Goal: Task Accomplishment & Management: Manage account settings

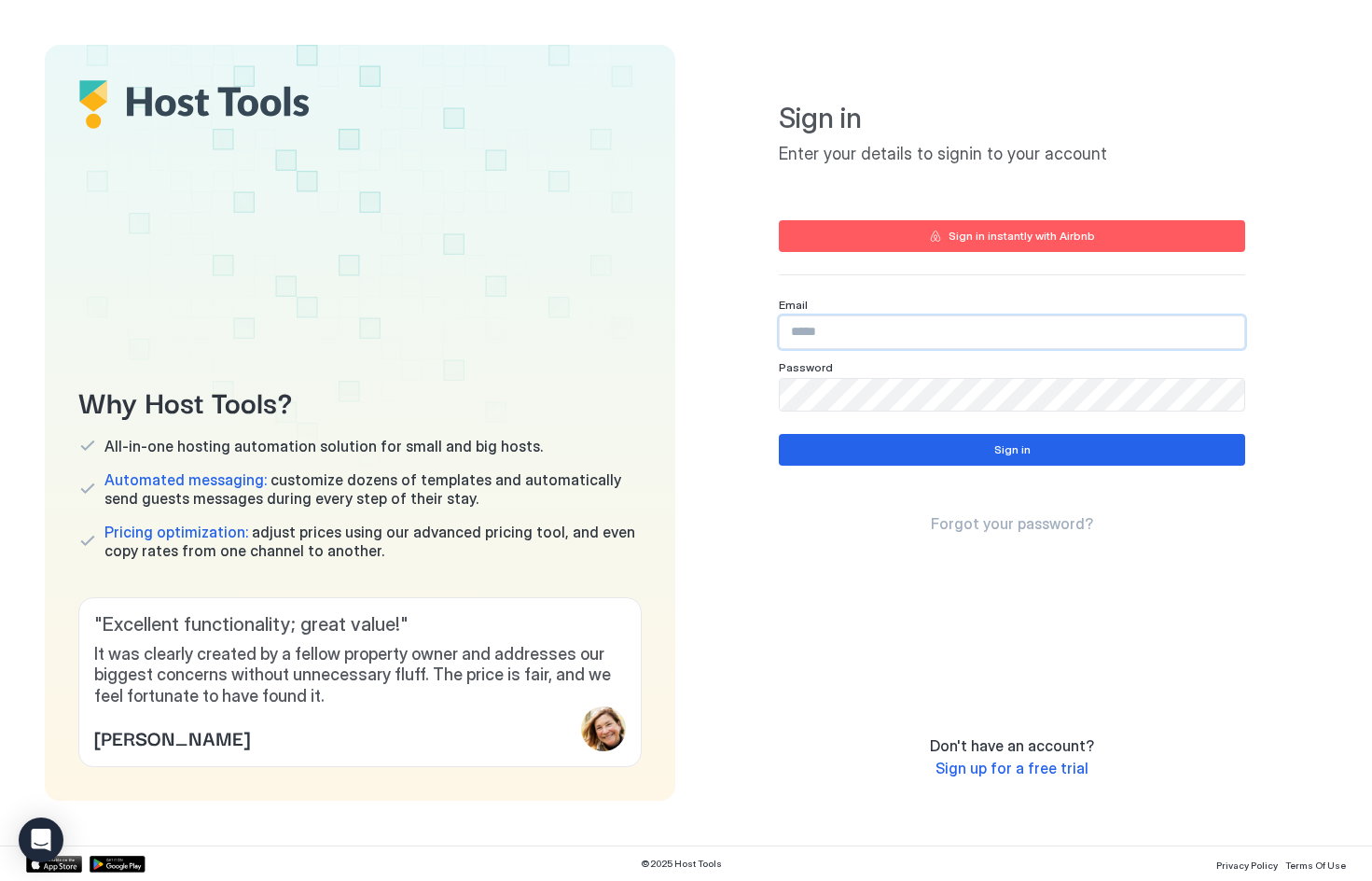
click at [829, 341] on input "Input Field" at bounding box center [1011, 331] width 464 height 31
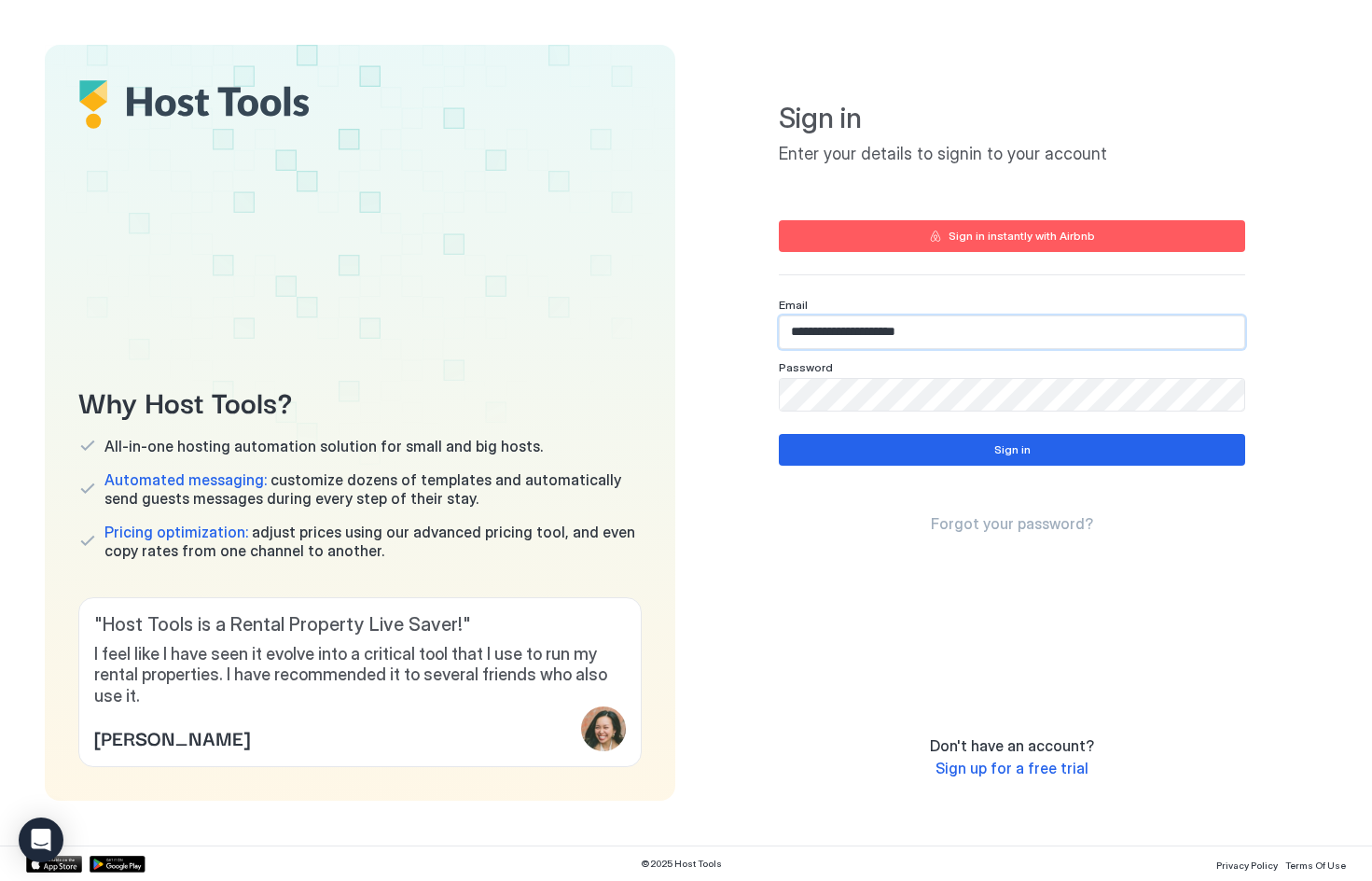
type input "**********"
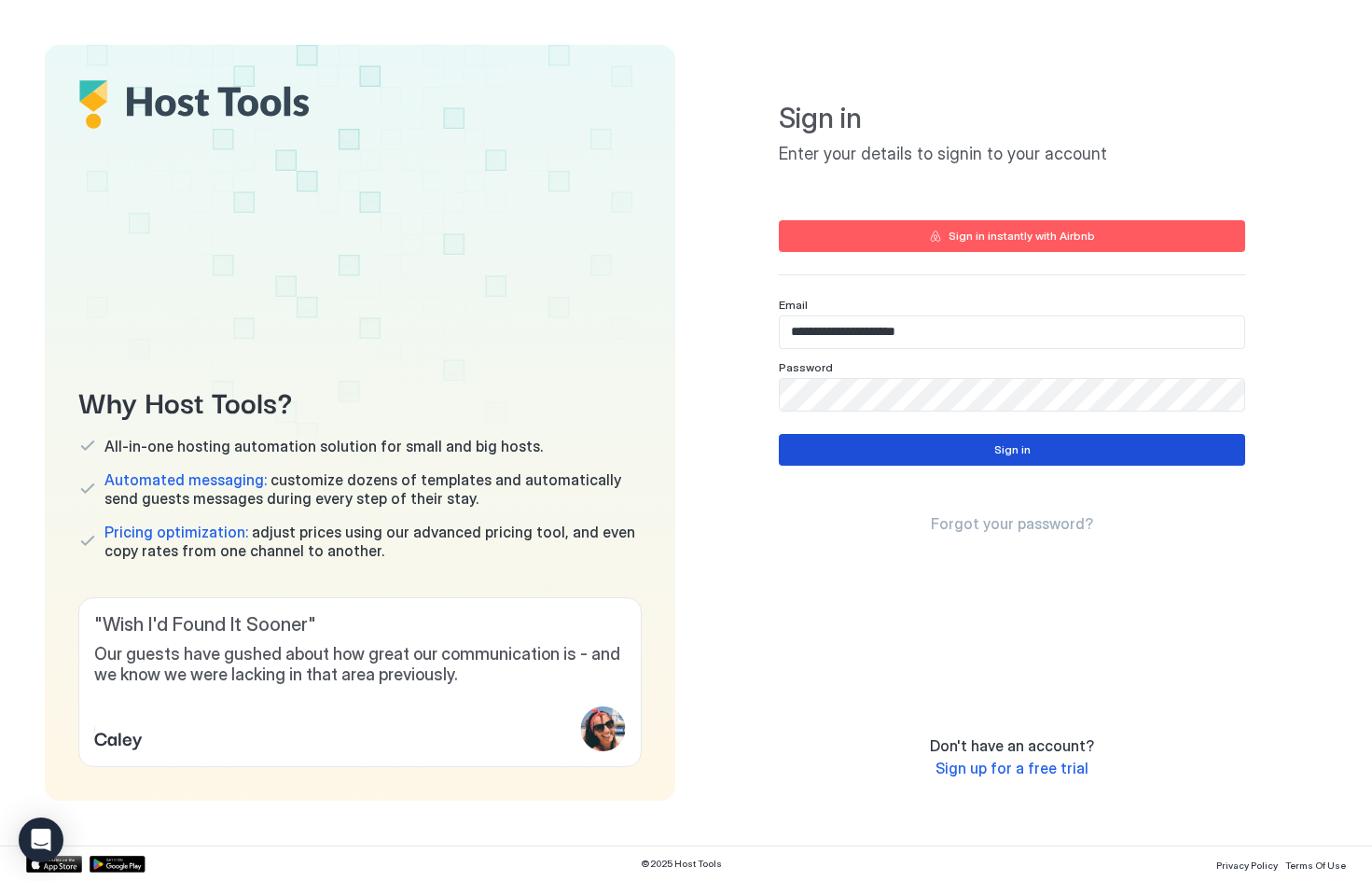
click at [933, 455] on button "Sign in" at bounding box center [1011, 449] width 466 height 31
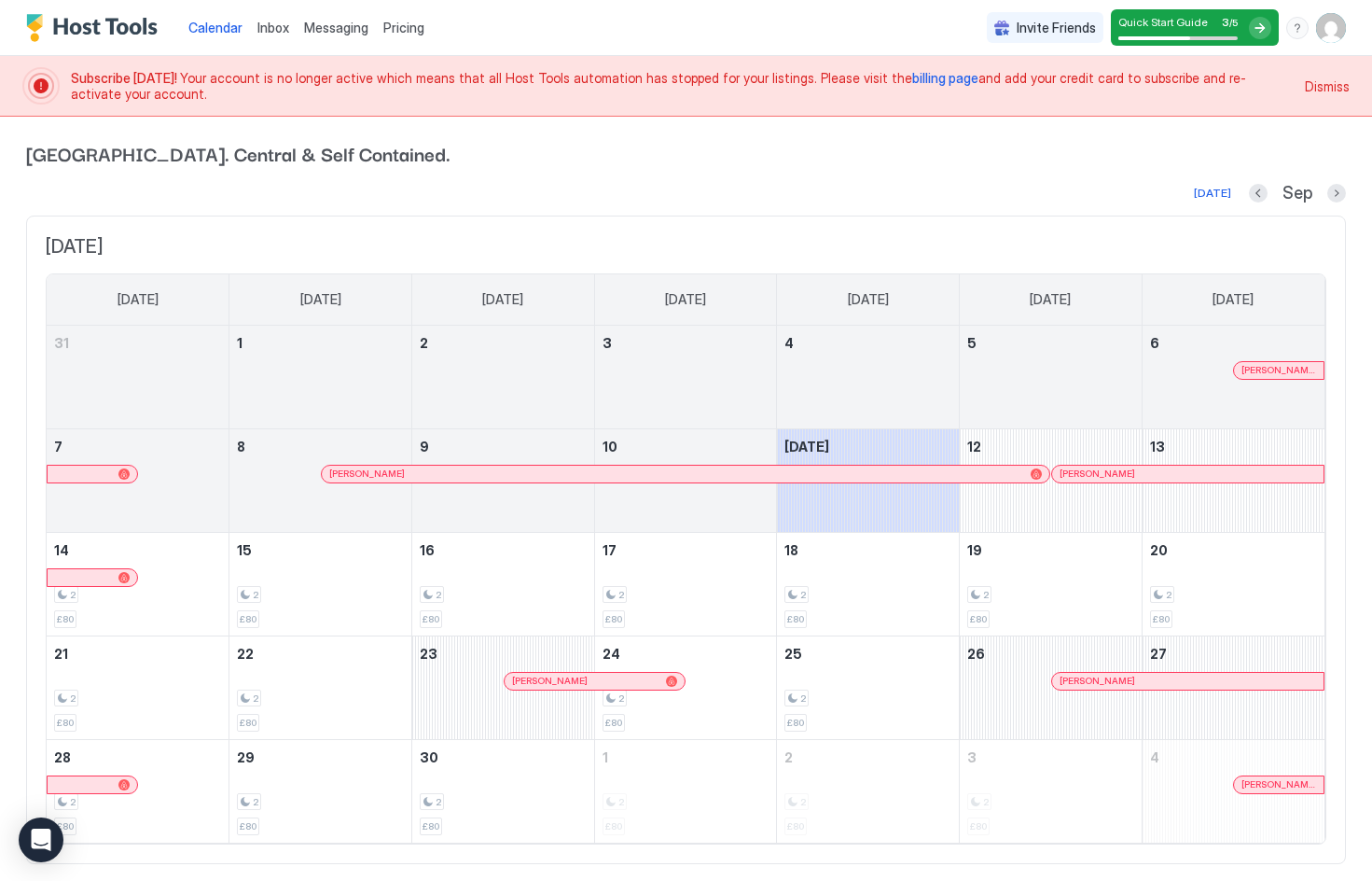
click at [274, 30] on span "Inbox" at bounding box center [272, 28] width 31 height 16
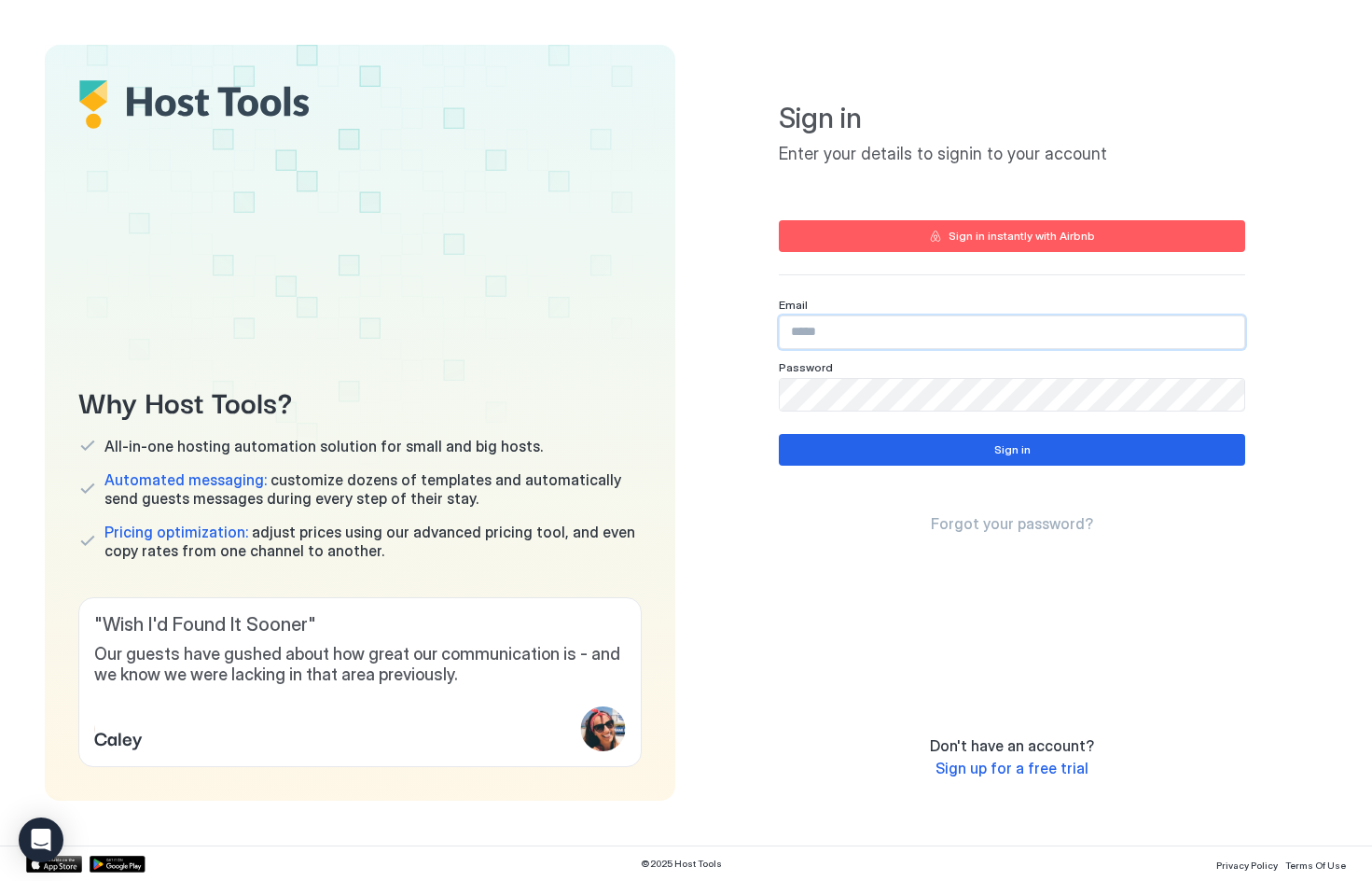
click at [851, 322] on input "Input Field" at bounding box center [1011, 331] width 464 height 31
click at [896, 328] on input "Input Field" at bounding box center [1011, 331] width 464 height 31
